Goal: Task Accomplishment & Management: Use online tool/utility

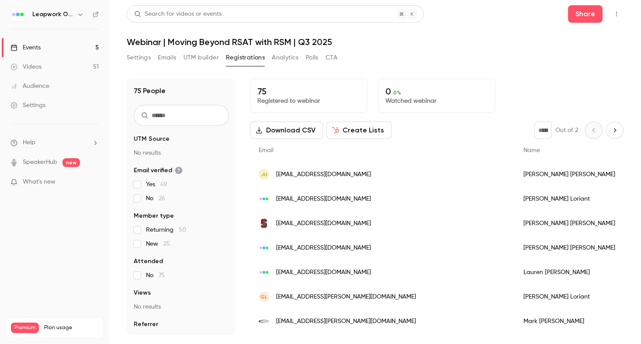
click at [67, 19] on div "Leapwork Online Event" at bounding box center [58, 14] width 53 height 10
click at [73, 16] on h6 "Leapwork Online Event" at bounding box center [52, 14] width 41 height 9
click at [77, 16] on icon "button" at bounding box center [80, 14] width 7 height 7
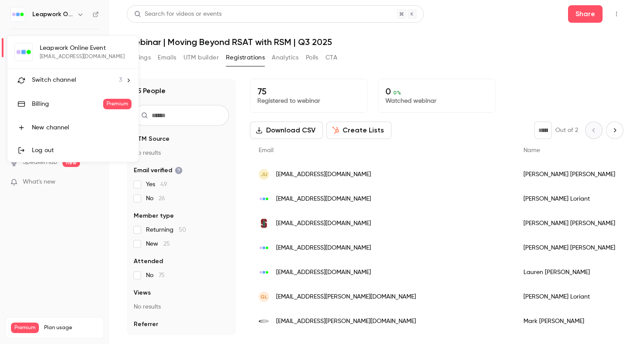
click at [99, 78] on div "Switch channel 3" at bounding box center [77, 80] width 90 height 9
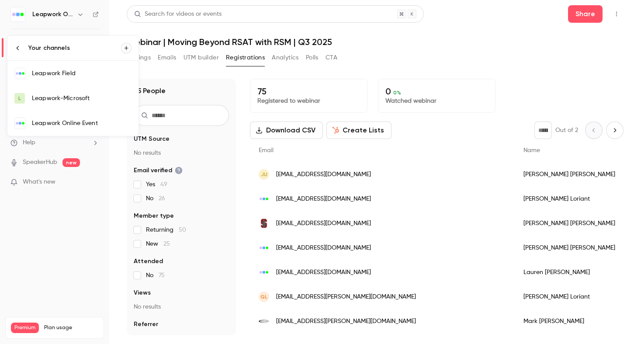
click at [93, 117] on link "Leapwork Online Event" at bounding box center [72, 123] width 131 height 25
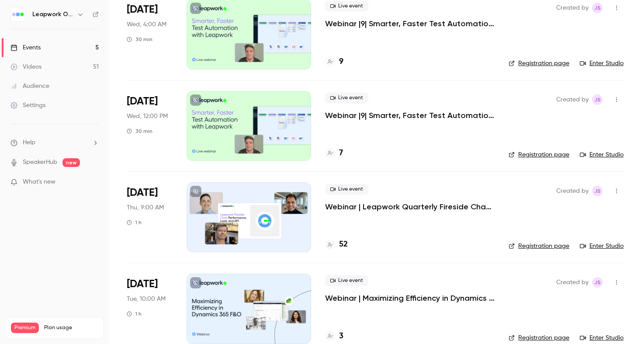
scroll to position [183, 0]
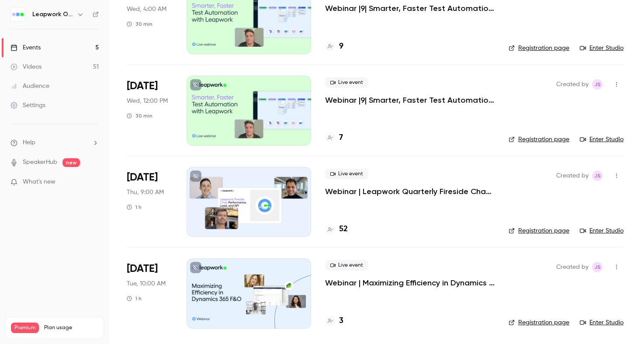
click at [615, 267] on icon "button" at bounding box center [616, 267] width 7 height 6
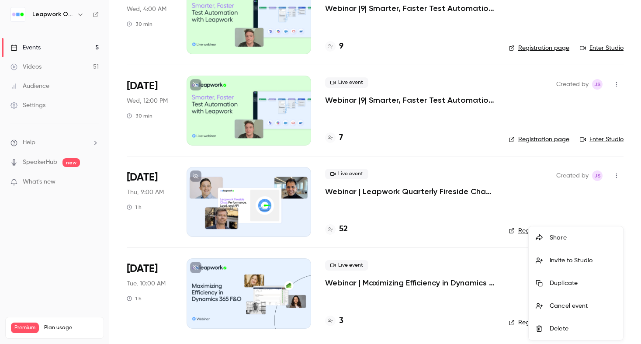
drag, startPoint x: 561, startPoint y: 239, endPoint x: 501, endPoint y: 277, distance: 70.9
click at [501, 277] on div "Share Invite to Studio Duplicate Cancel event Delete" at bounding box center [320, 172] width 641 height 344
click at [557, 262] on div "Invite to Studio" at bounding box center [582, 260] width 66 height 9
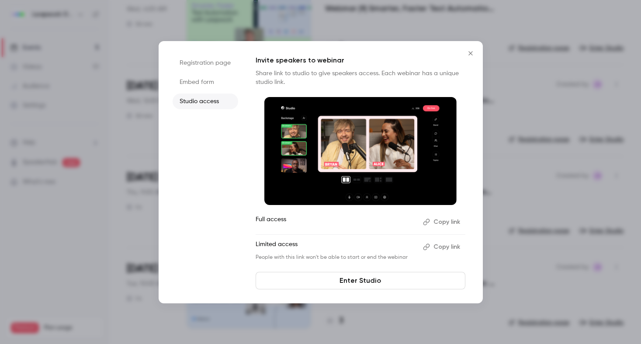
click at [426, 248] on icon "button" at bounding box center [426, 246] width 7 height 7
